Goal: Task Accomplishment & Management: Manage account settings

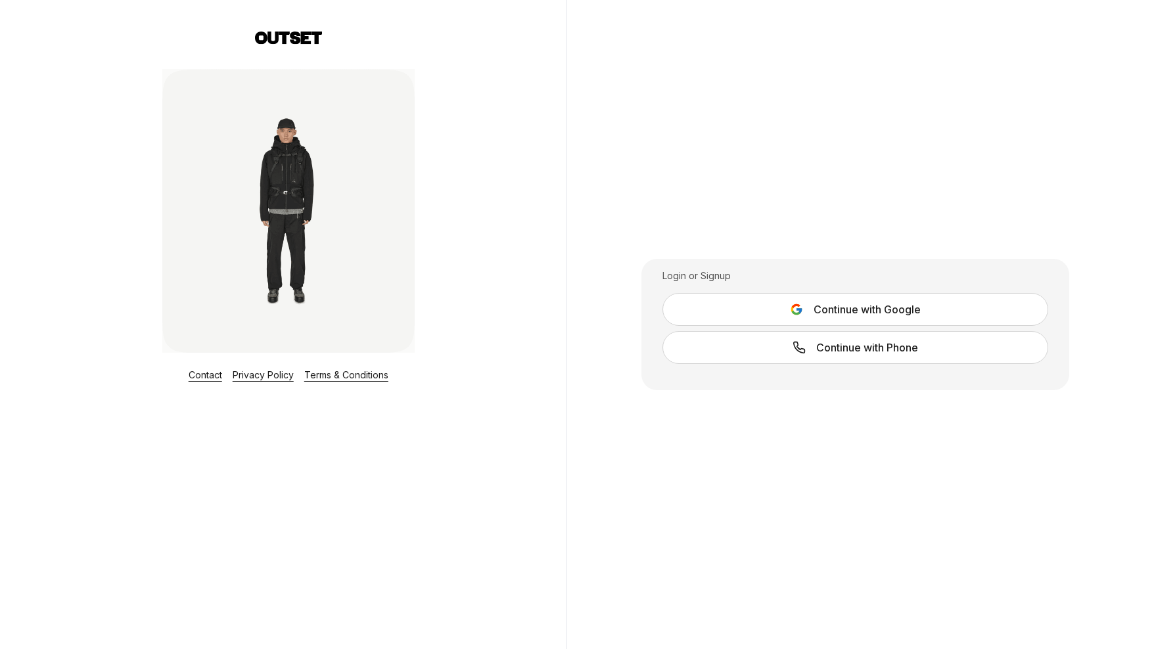
click at [876, 312] on span "Continue with Google" at bounding box center [867, 310] width 107 height 16
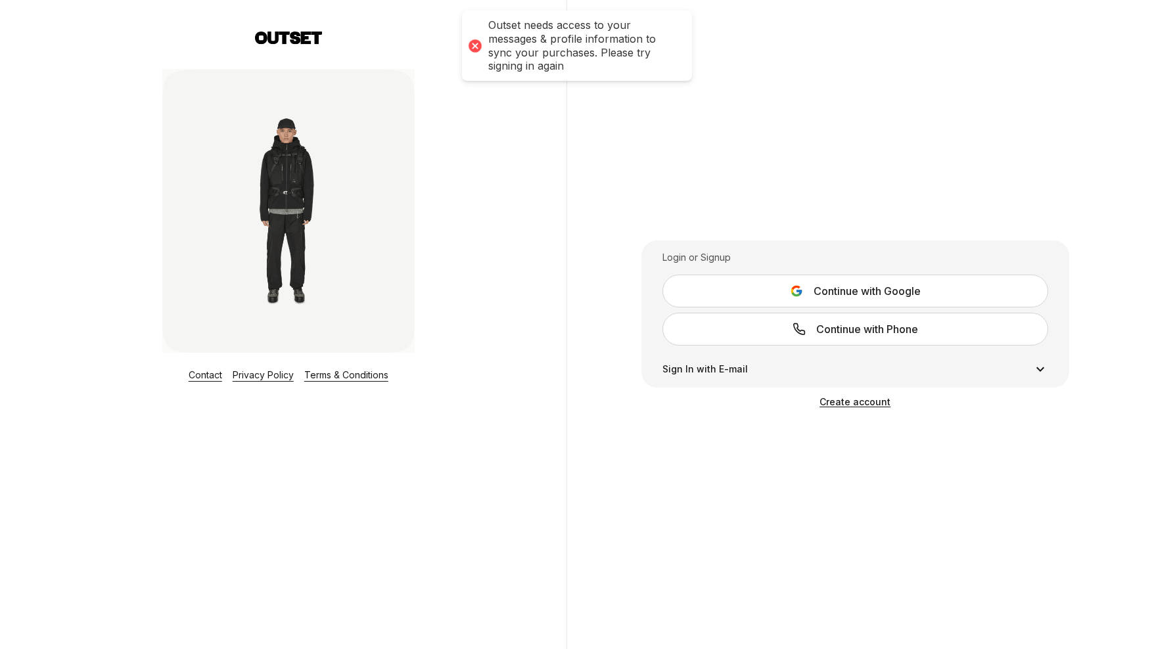
click at [470, 45] on div at bounding box center [475, 45] width 18 height 18
click at [782, 202] on div "Login or Signup Continue with Google Continue with Phone Sign In with E-mail Si…" at bounding box center [856, 324] width 578 height 649
click at [782, 292] on button "Continue with Google" at bounding box center [856, 291] width 386 height 33
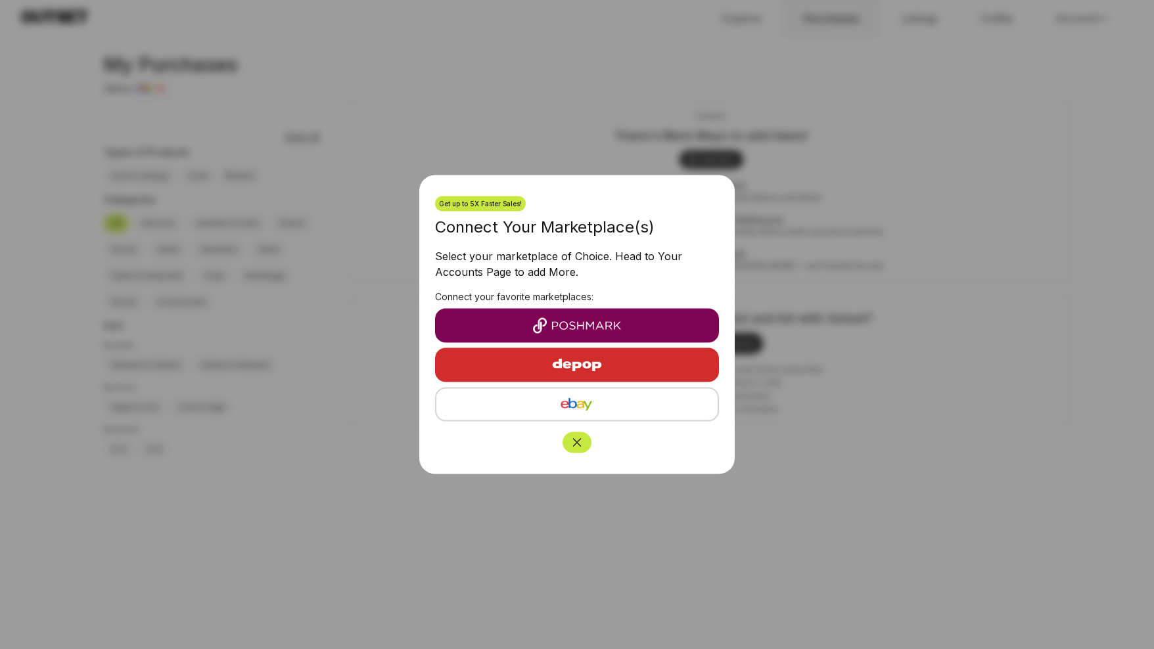
click at [511, 320] on img "button" at bounding box center [577, 326] width 263 height 16
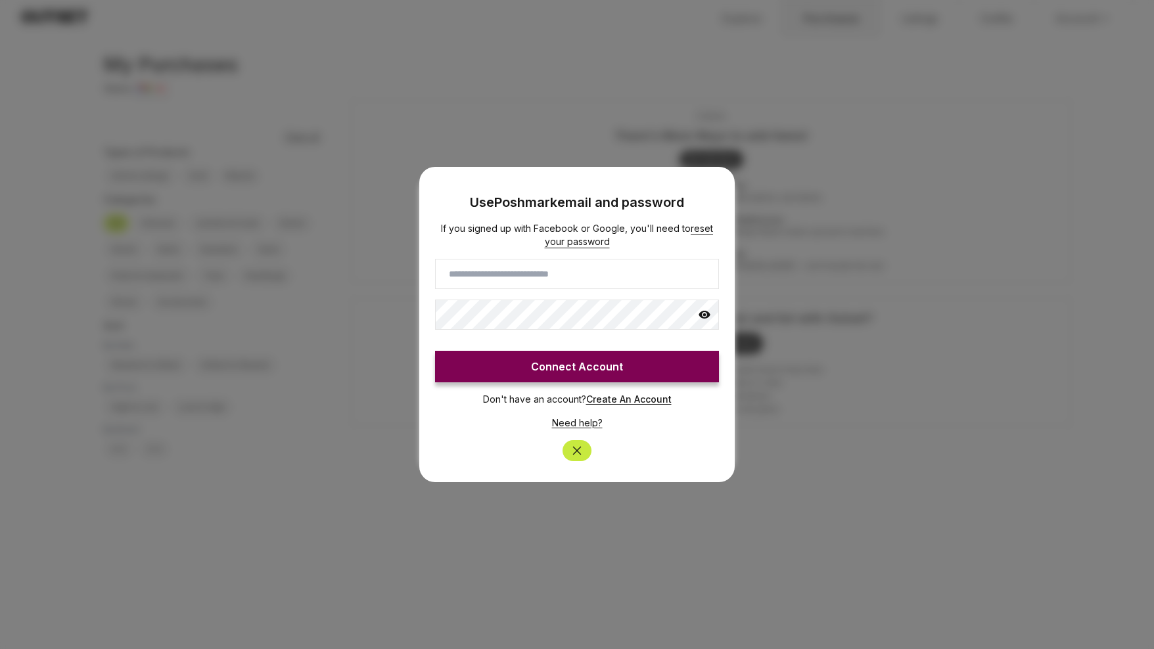
click at [496, 273] on input at bounding box center [577, 274] width 284 height 30
click at [571, 443] on button "Close" at bounding box center [577, 450] width 29 height 21
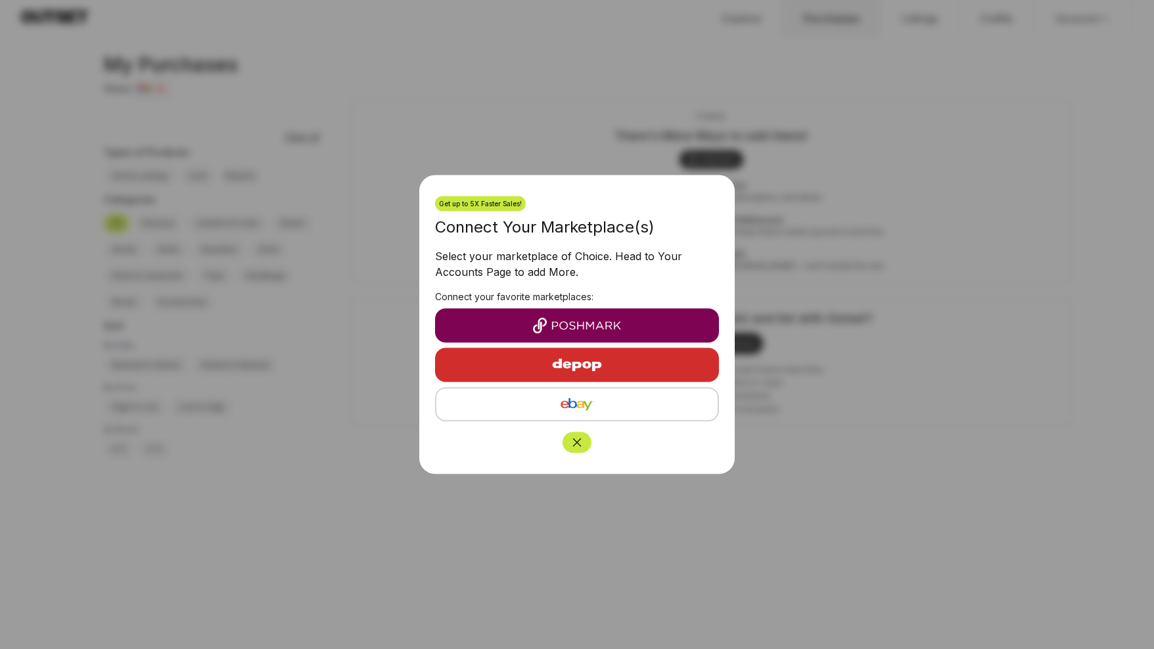
click at [558, 407] on img "button" at bounding box center [577, 405] width 260 height 16
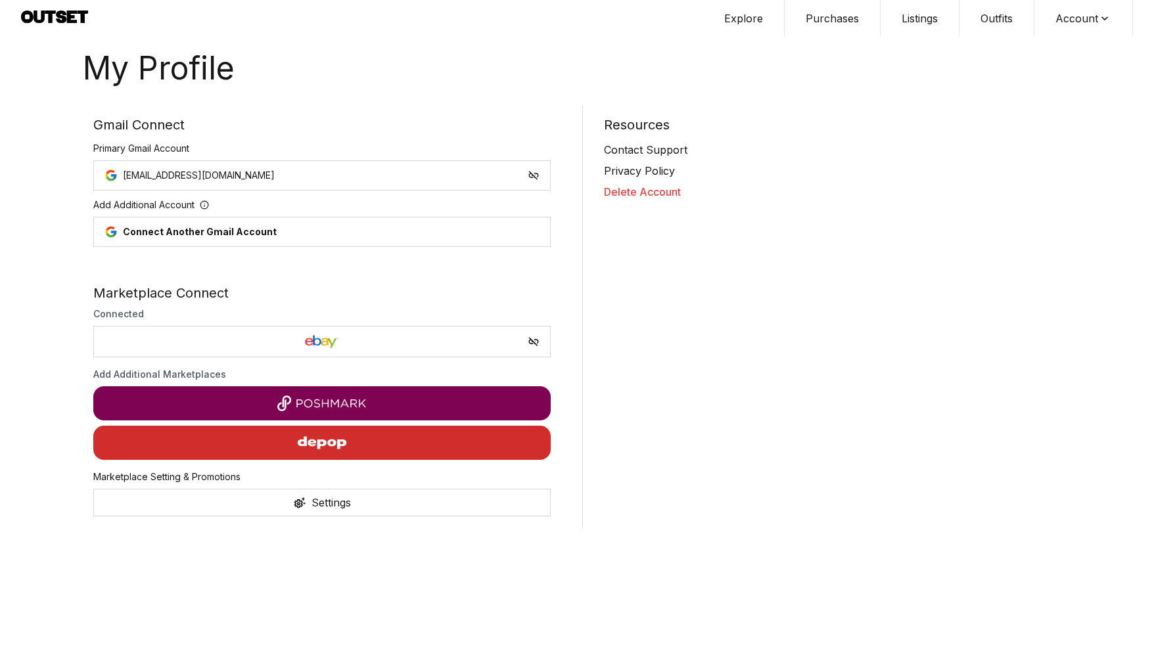
click at [831, 17] on button "Purchases" at bounding box center [833, 18] width 96 height 37
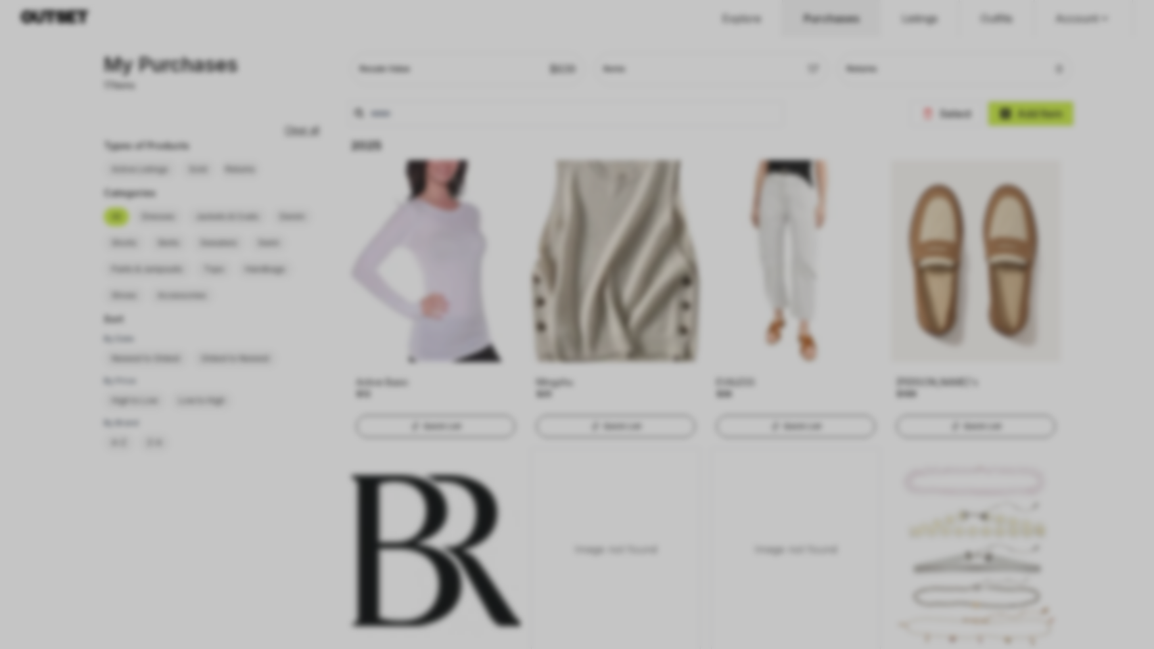
click at [756, 118] on div at bounding box center [577, 324] width 1154 height 649
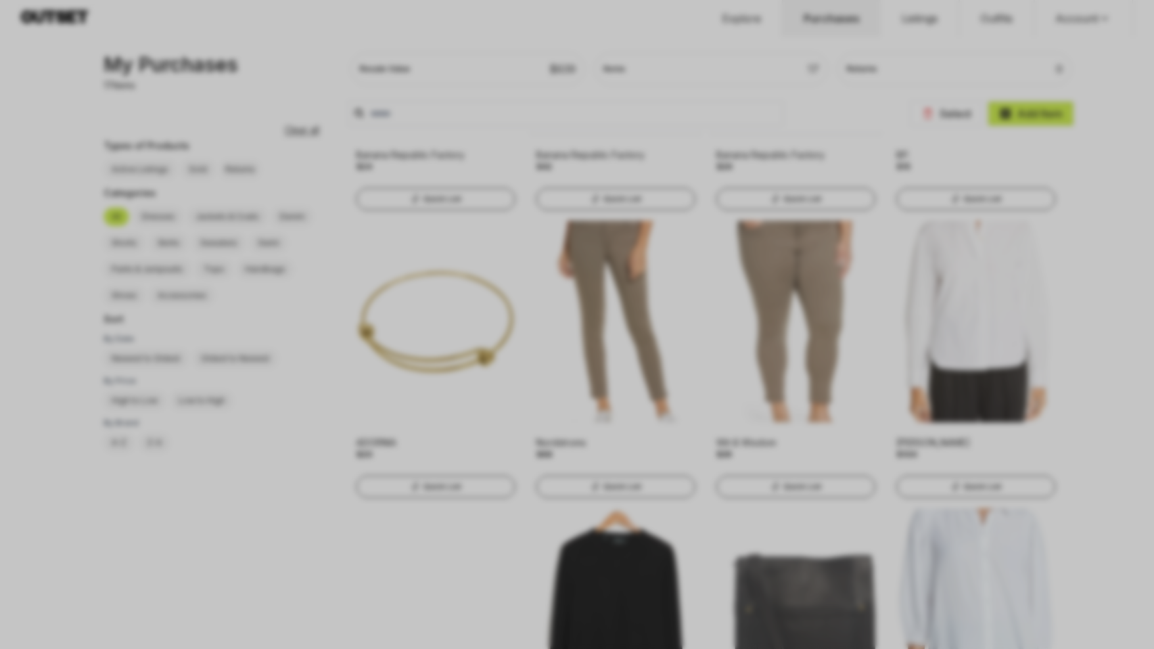
scroll to position [521, 0]
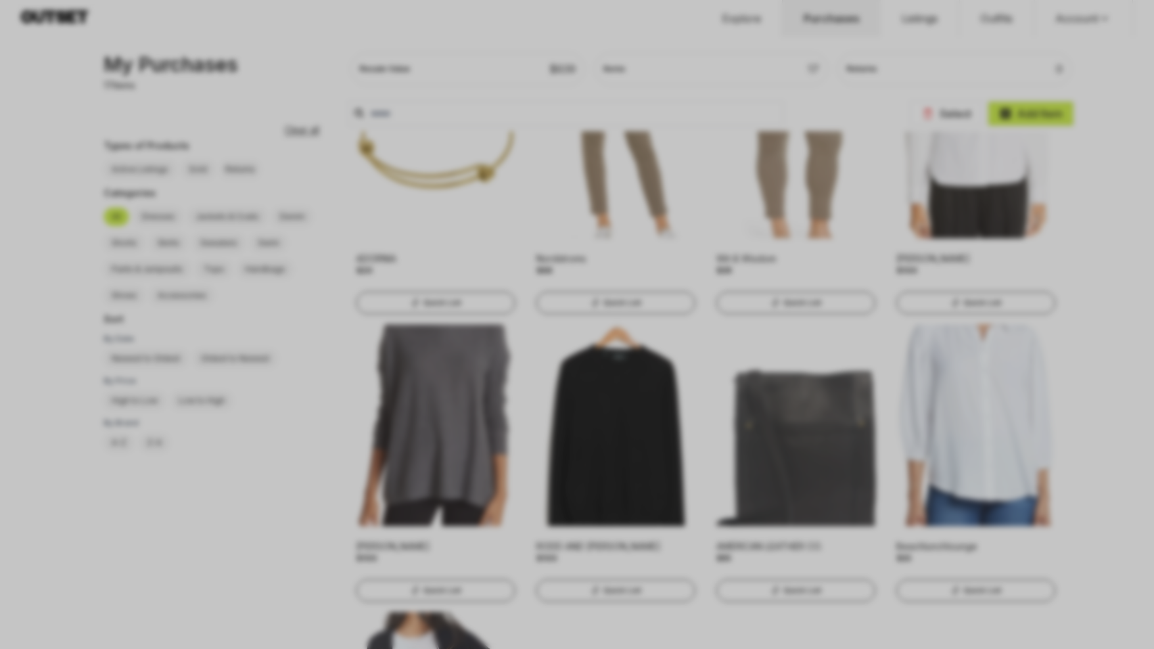
scroll to position [705, 0]
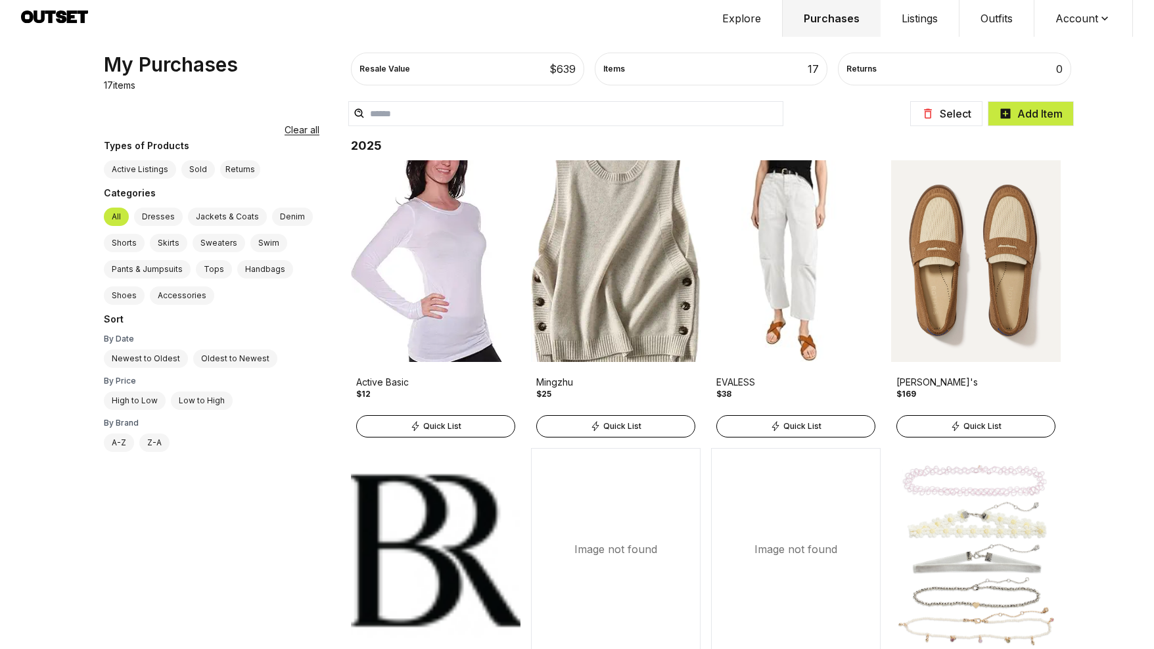
click at [210, 359] on label "Oldest to Newest" at bounding box center [235, 359] width 84 height 18
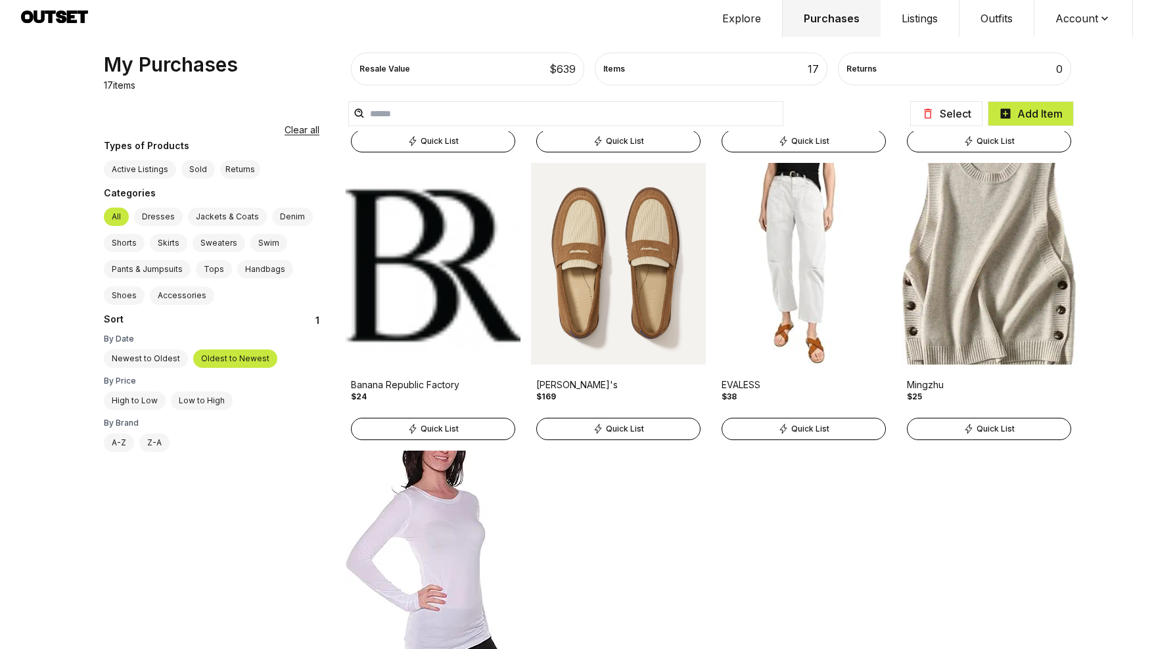
scroll to position [820, 0]
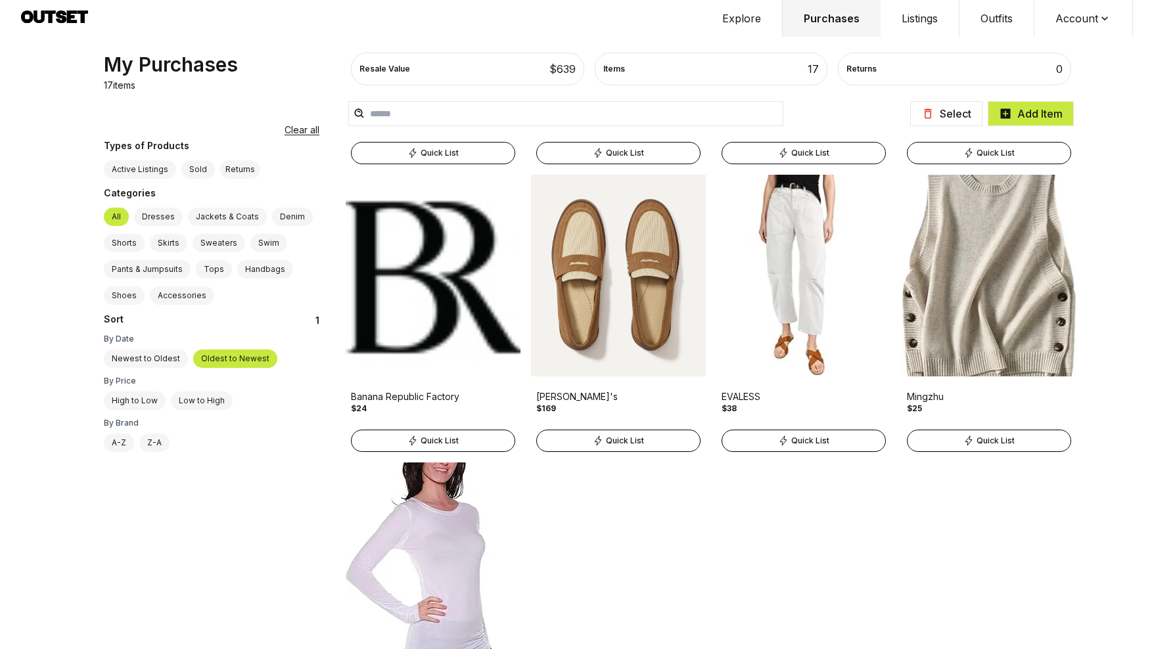
click at [439, 277] on img at bounding box center [433, 276] width 175 height 202
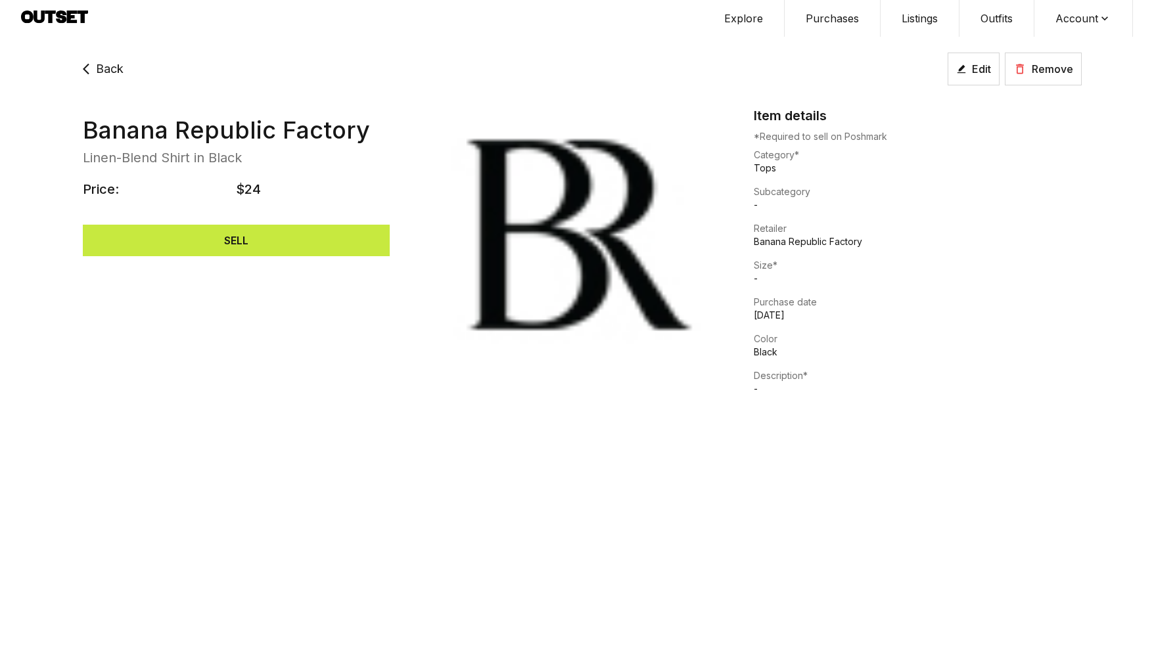
click at [91, 70] on icon at bounding box center [87, 69] width 18 height 32
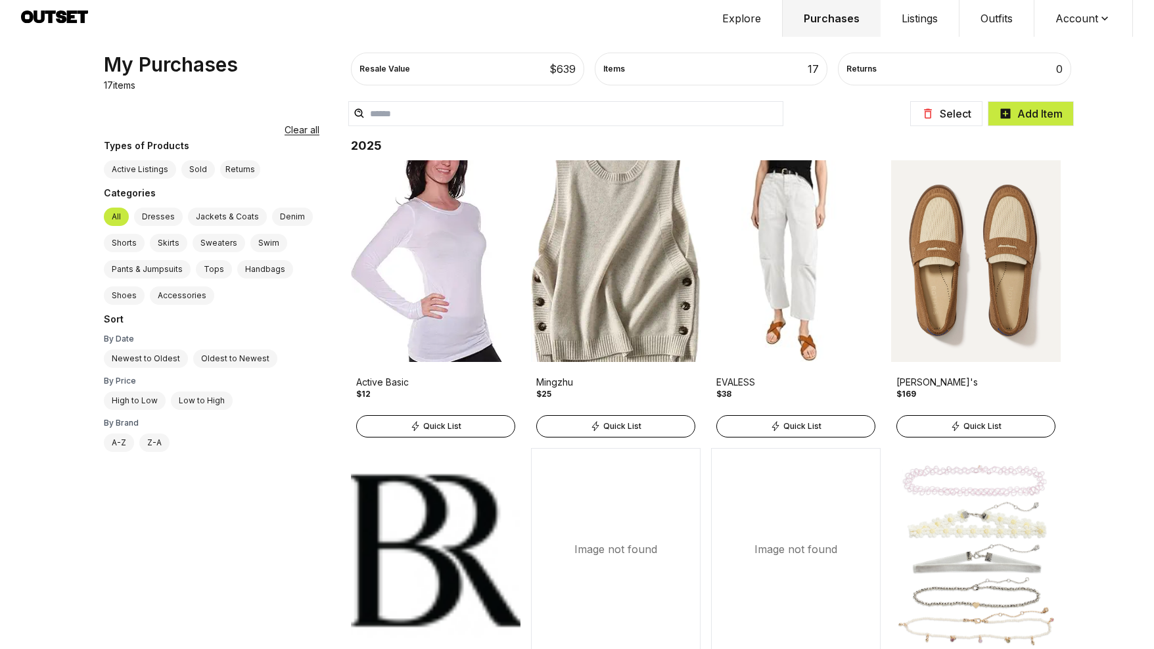
click at [601, 268] on img at bounding box center [616, 261] width 170 height 202
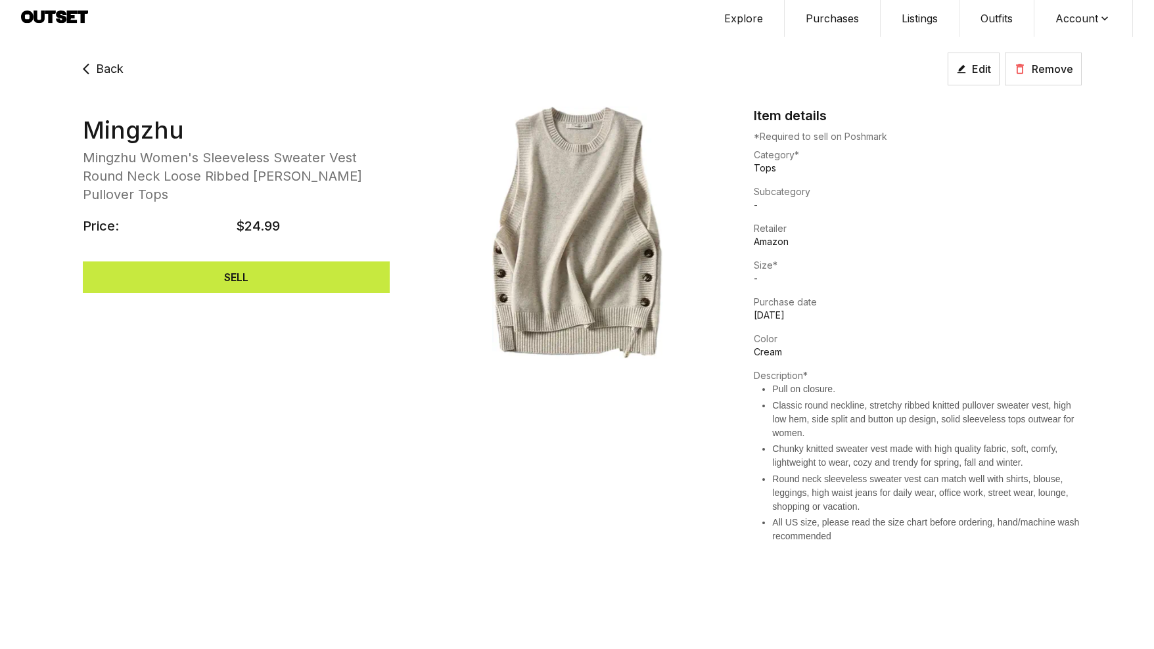
click at [106, 65] on span "Back" at bounding box center [110, 69] width 28 height 18
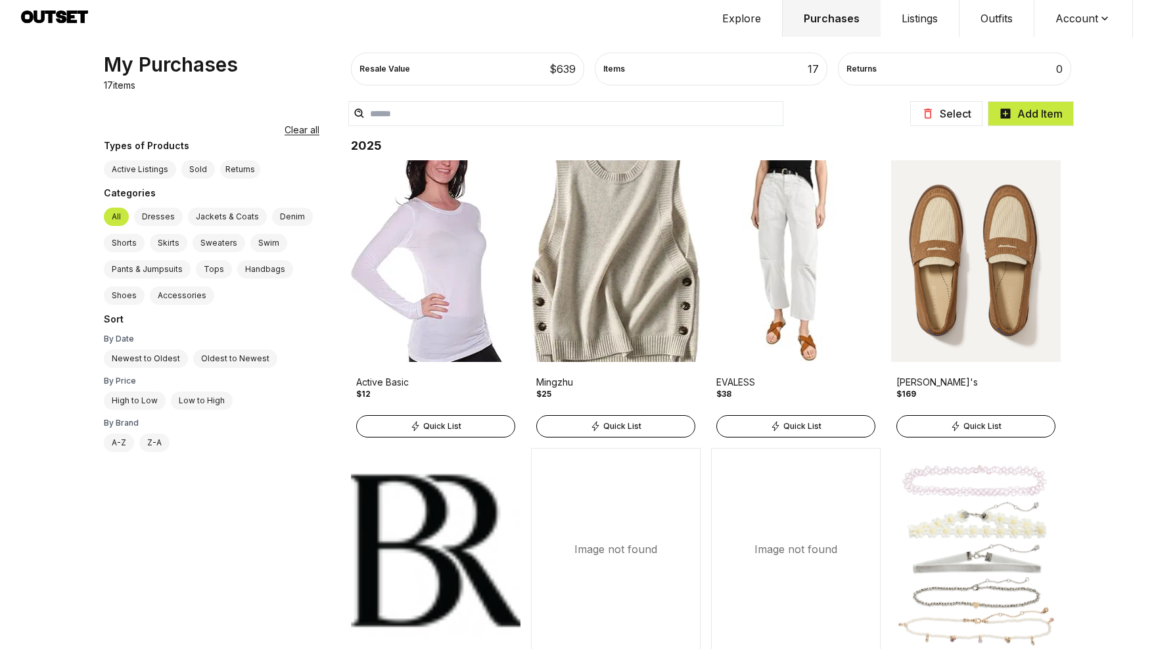
click at [766, 225] on img at bounding box center [796, 261] width 170 height 202
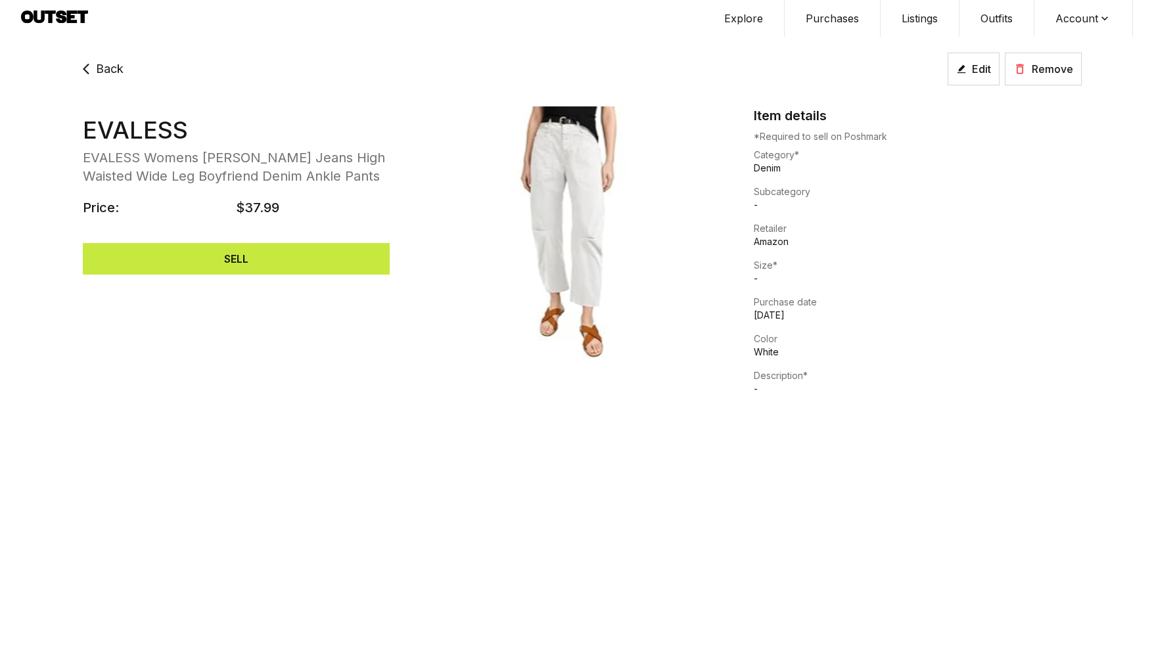
click at [93, 65] on icon at bounding box center [87, 69] width 18 height 32
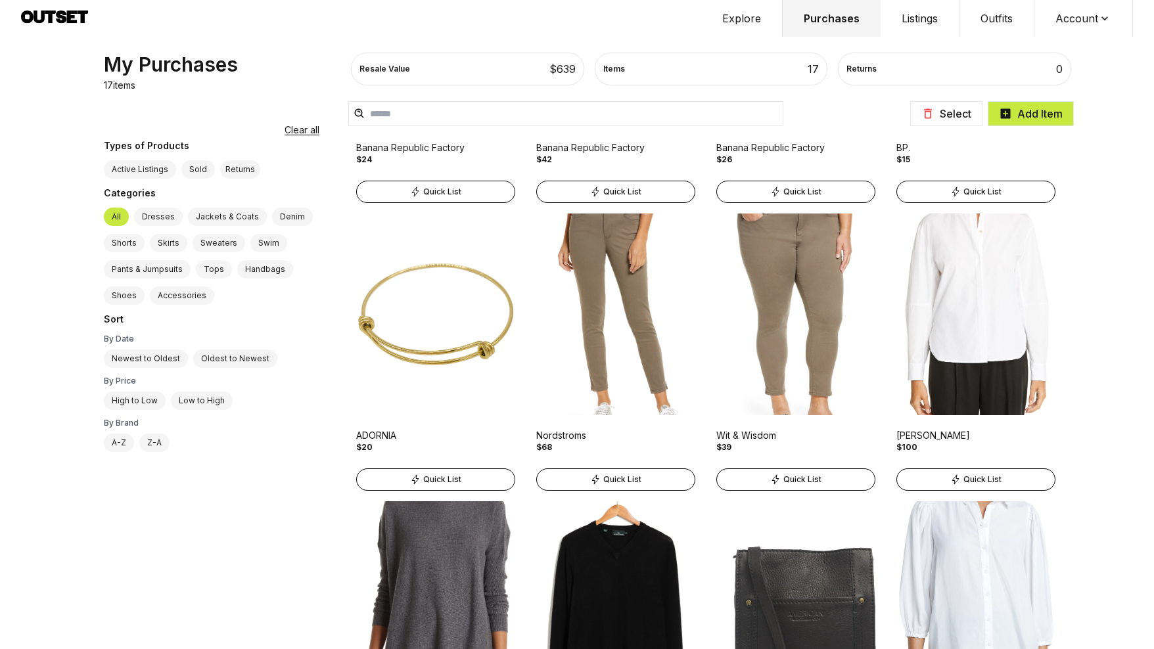
scroll to position [526, 0]
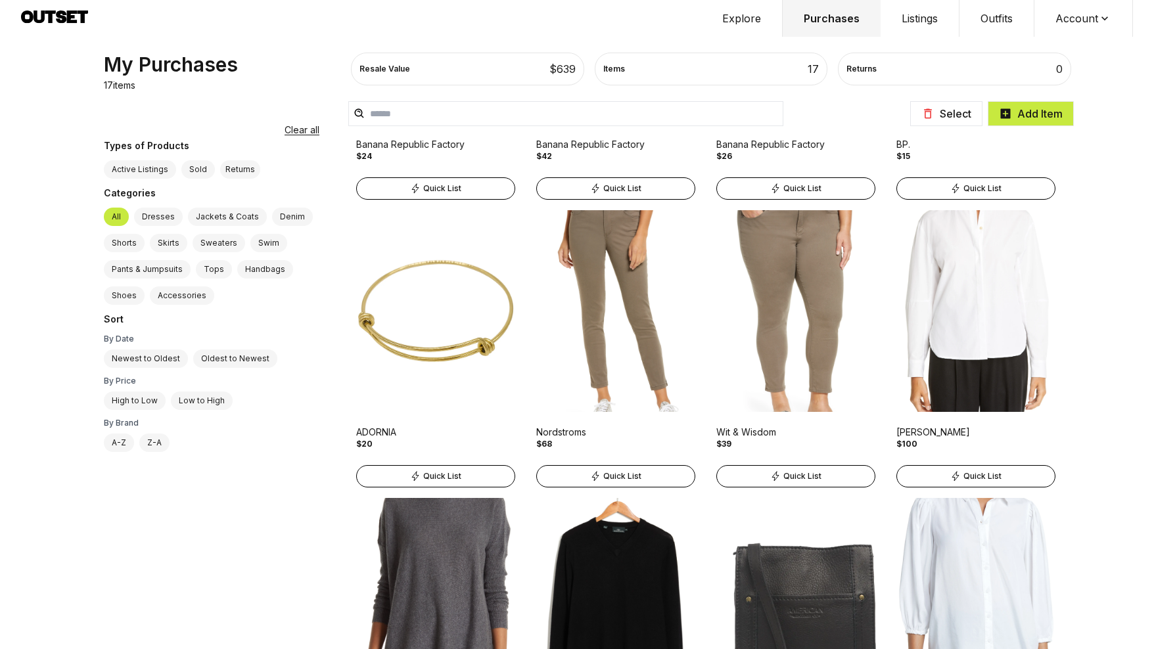
click at [605, 304] on img at bounding box center [616, 311] width 170 height 202
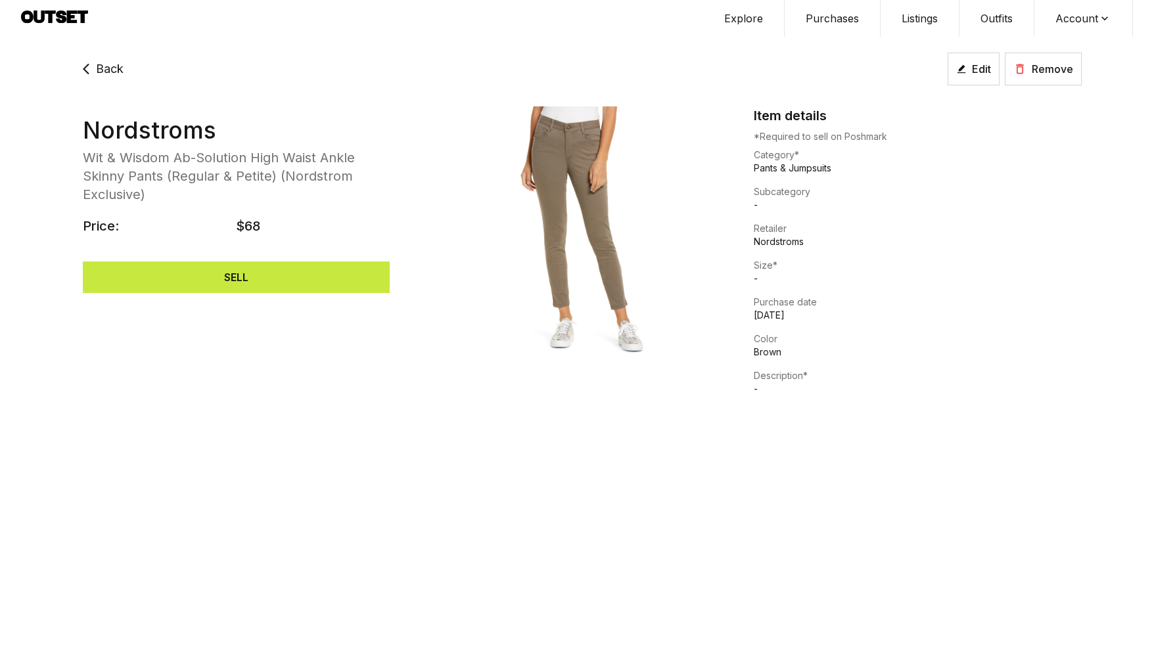
click at [104, 72] on span "Back" at bounding box center [110, 69] width 28 height 18
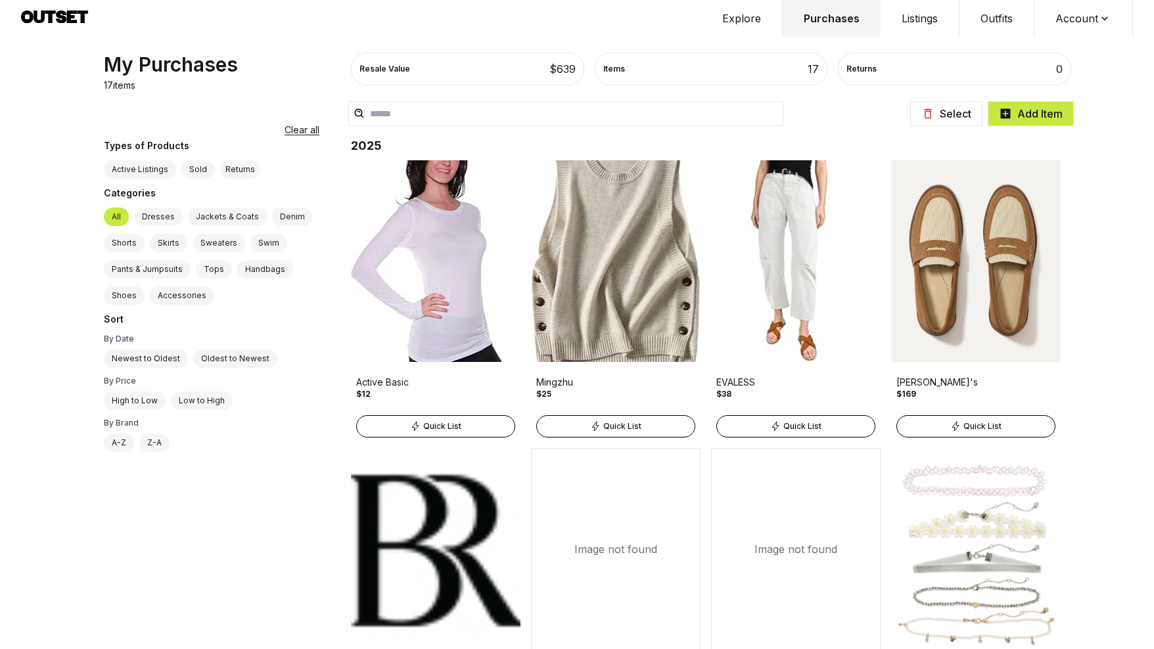
click at [993, 16] on button "Outfits" at bounding box center [997, 18] width 75 height 37
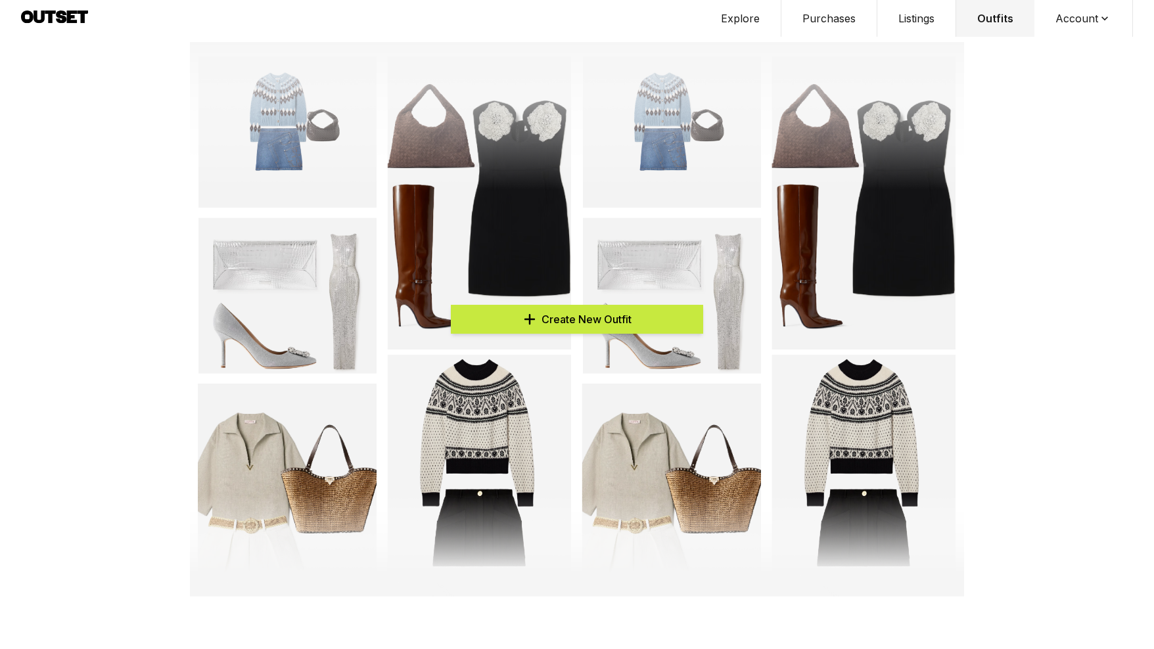
click at [739, 16] on button "Explore" at bounding box center [741, 18] width 82 height 37
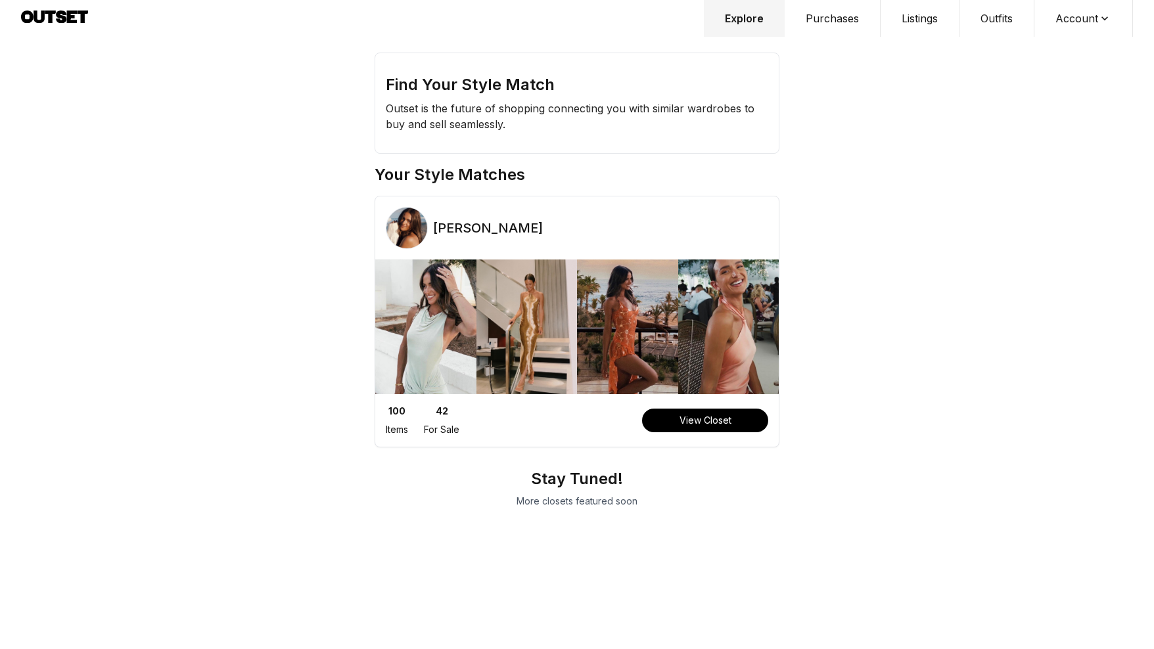
click at [851, 21] on button "Purchases" at bounding box center [833, 18] width 96 height 37
